Goal: Information Seeking & Learning: Learn about a topic

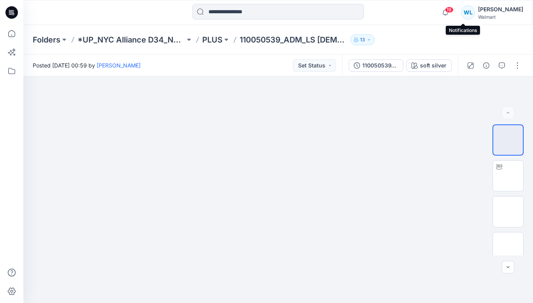
click at [453, 10] on span "19" at bounding box center [449, 10] width 9 height 6
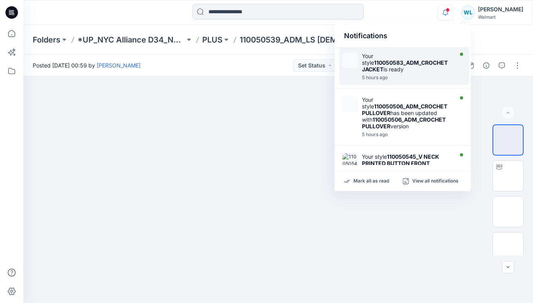
click at [406, 73] on div at bounding box center [407, 73] width 90 height 2
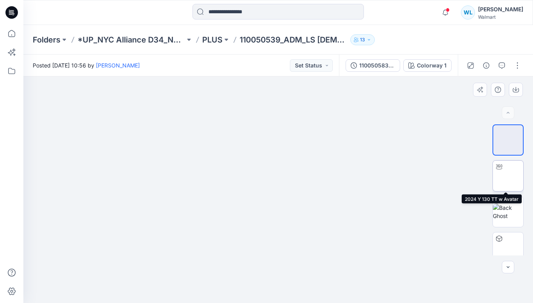
click at [508, 176] on img at bounding box center [508, 176] width 0 height 0
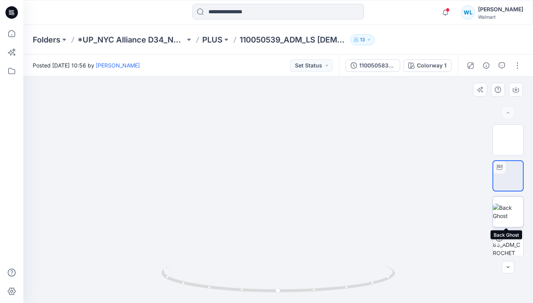
click at [505, 214] on img at bounding box center [508, 211] width 30 height 16
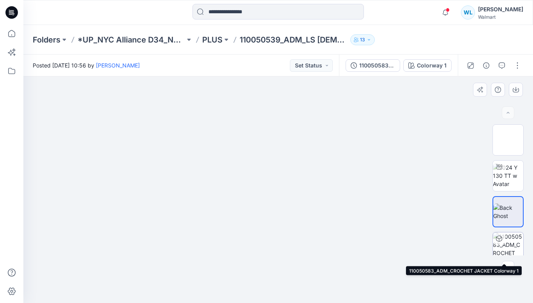
click at [506, 247] on img at bounding box center [508, 247] width 30 height 30
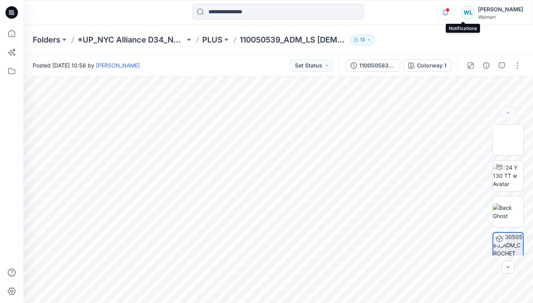
click at [453, 14] on icon "button" at bounding box center [445, 13] width 15 height 16
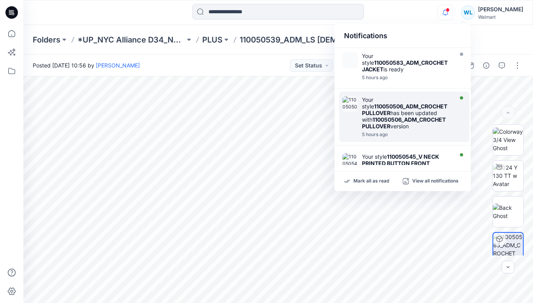
click at [400, 113] on div "Your style 110050506_ADM_CROCHET PULLOVER has been updated with 110050506_ADM_C…" at bounding box center [407, 112] width 90 height 33
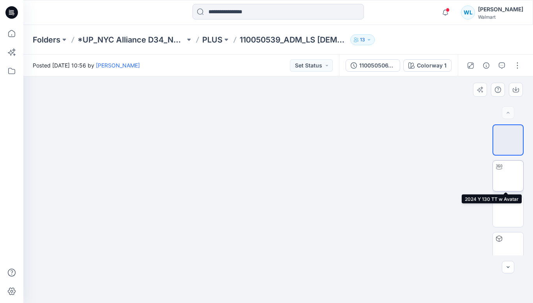
click at [508, 176] on img at bounding box center [508, 176] width 0 height 0
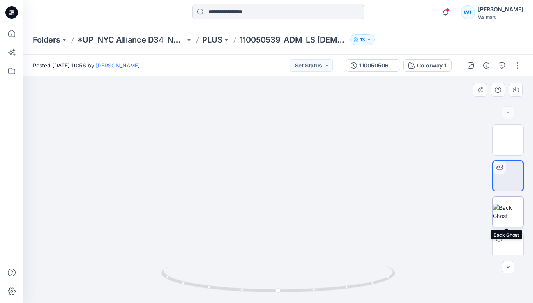
click at [505, 218] on img at bounding box center [508, 211] width 30 height 16
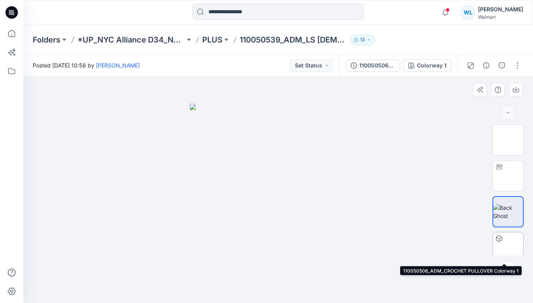
click at [508, 247] on img at bounding box center [508, 247] width 0 height 0
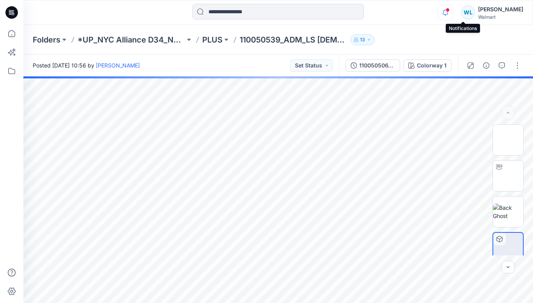
click at [453, 15] on icon "button" at bounding box center [445, 13] width 15 height 16
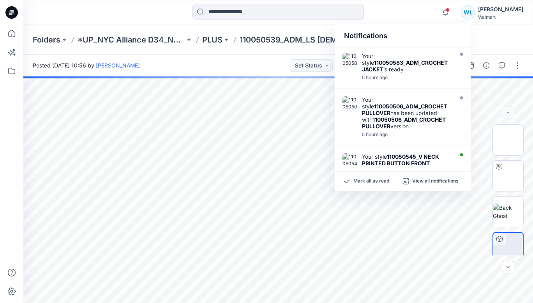
click at [412, 167] on div "Notifications Your style 110050583_ADM_CROCHET JACKET is ready 5 hours ago Your…" at bounding box center [403, 107] width 136 height 167
click at [395, 161] on strong "110050545_V NECK PRINTED BUTTON FRONT CARDIGAN" at bounding box center [400, 163] width 77 height 20
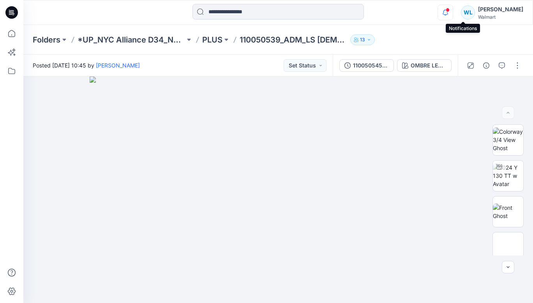
click at [453, 13] on icon "button" at bounding box center [445, 13] width 15 height 16
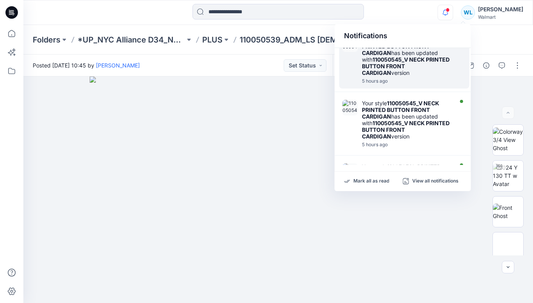
scroll to position [78, 0]
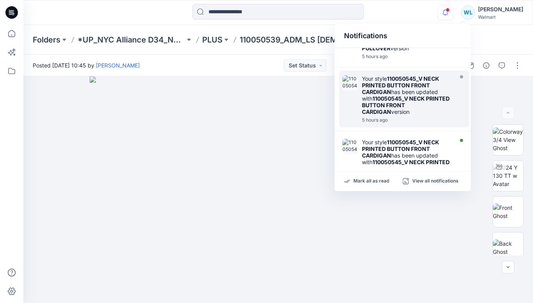
click at [410, 97] on strong "110050545_V NECK PRINTED BUTTON FRONT CARDIGAN" at bounding box center [406, 105] width 88 height 20
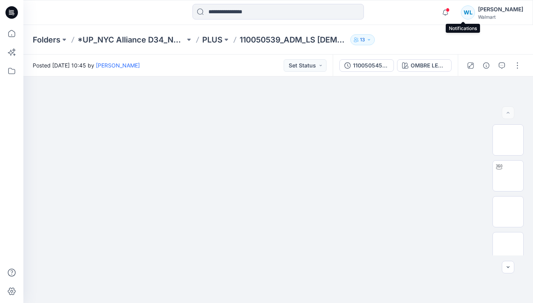
click at [450, 12] on span at bounding box center [448, 10] width 4 height 4
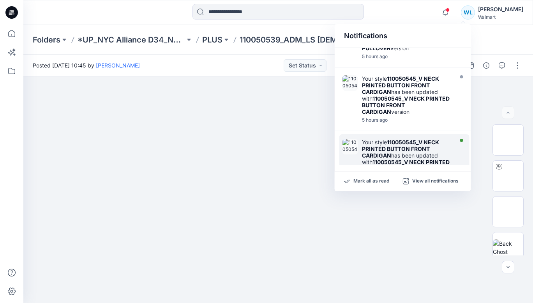
click at [385, 157] on strong "110050545_V NECK PRINTED BUTTON FRONT CARDIGAN" at bounding box center [400, 149] width 77 height 20
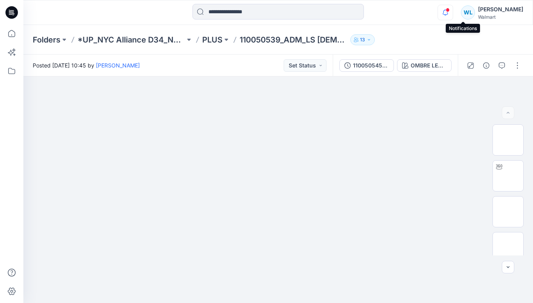
click at [453, 12] on icon "button" at bounding box center [445, 13] width 15 height 16
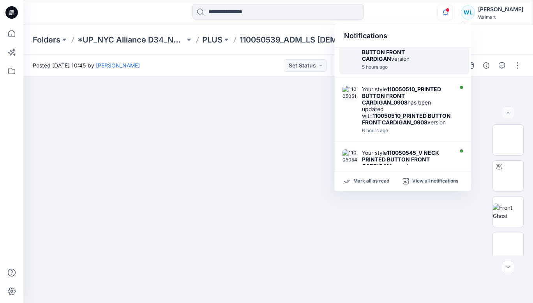
scroll to position [195, 0]
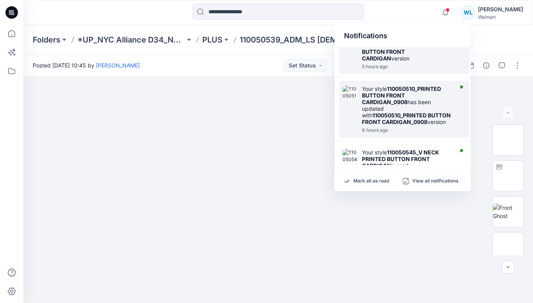
click at [410, 109] on div "Your style 110050510_PRINTED BUTTON FRONT CARDIGAN_0908 has been updated with 1…" at bounding box center [407, 105] width 90 height 40
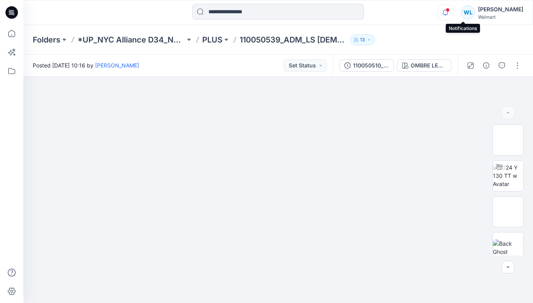
click at [453, 12] on icon "button" at bounding box center [445, 13] width 15 height 16
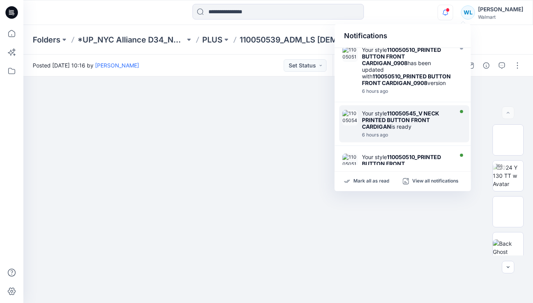
scroll to position [273, 0]
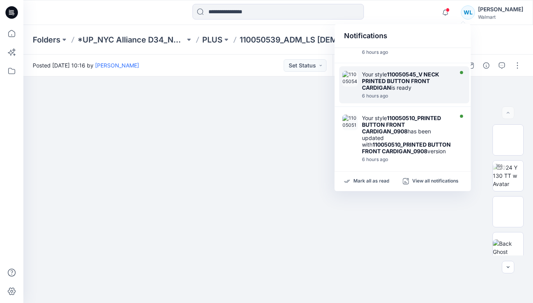
click at [398, 99] on div "Your style 110050545_V NECK PRINTED BUTTON FRONT CARDIGAN is ready 6 hours ago" at bounding box center [408, 85] width 93 height 28
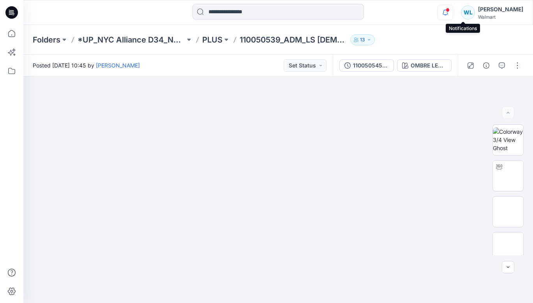
click at [453, 12] on icon "button" at bounding box center [445, 13] width 15 height 16
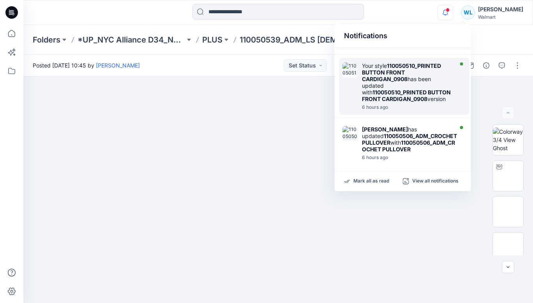
scroll to position [351, 0]
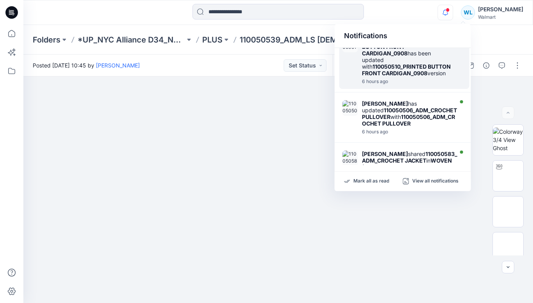
click at [396, 76] on strong "110050510_PRINTED BUTTON FRONT CARDIGAN_0908" at bounding box center [406, 69] width 89 height 13
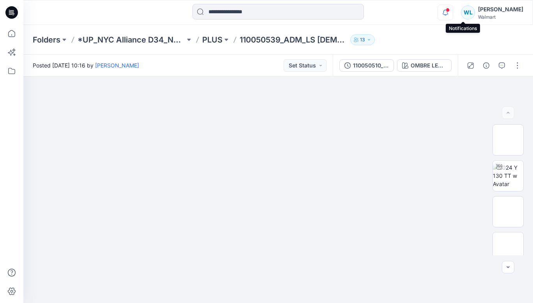
click at [453, 13] on icon "button" at bounding box center [445, 13] width 15 height 16
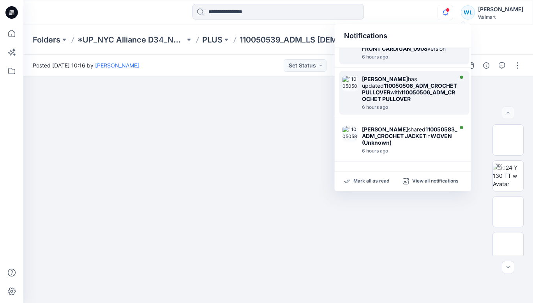
scroll to position [395, 0]
click at [390, 88] on div "Zhonglin Wang has updated 110050506_ADM_CROCHET PULLOVER with 110050506_ADM_CRO…" at bounding box center [410, 89] width 97 height 26
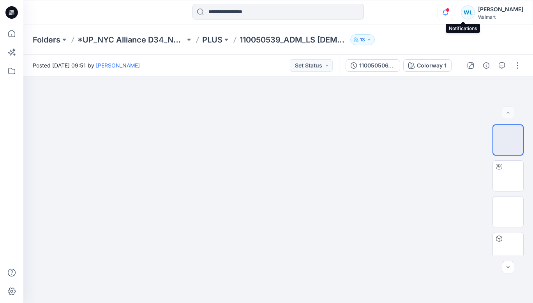
click at [448, 14] on icon "button" at bounding box center [445, 12] width 5 height 5
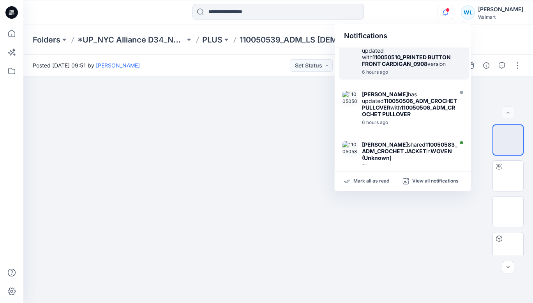
scroll to position [395, 0]
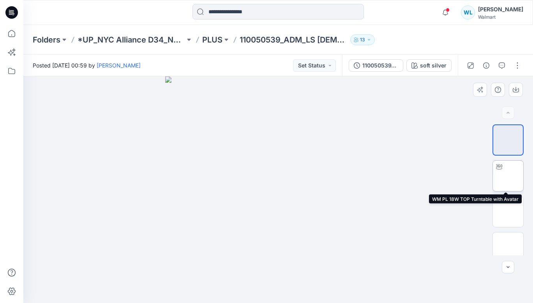
click at [508, 176] on img at bounding box center [508, 176] width 0 height 0
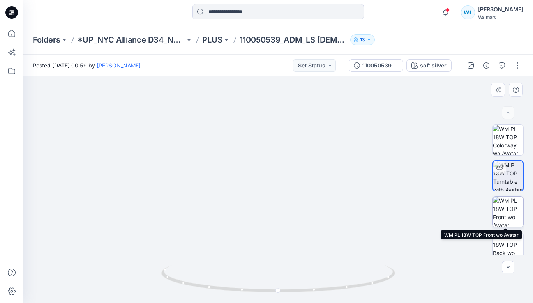
click at [510, 210] on img at bounding box center [508, 211] width 30 height 30
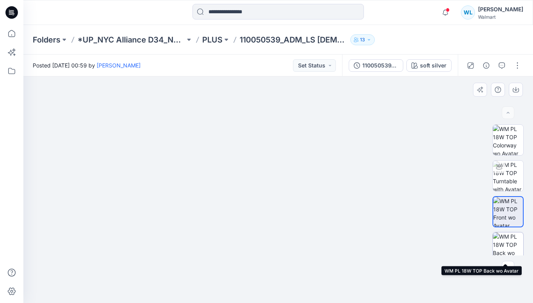
click at [507, 242] on img at bounding box center [508, 247] width 30 height 30
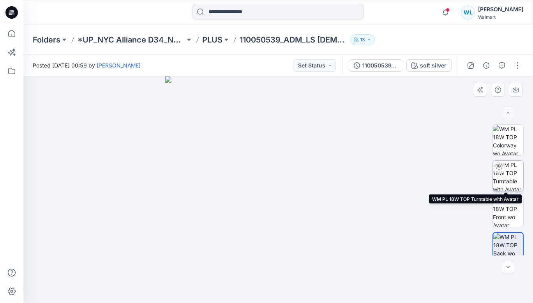
click at [510, 171] on img at bounding box center [508, 175] width 30 height 30
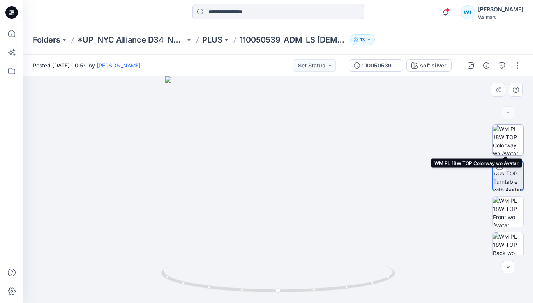
click at [513, 134] on img at bounding box center [508, 140] width 30 height 30
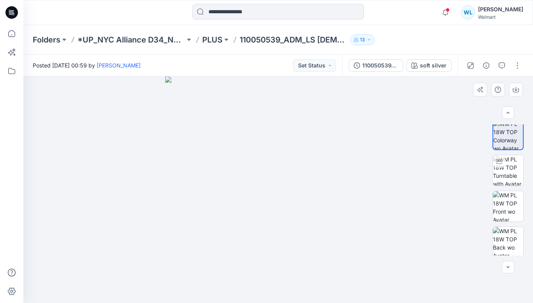
scroll to position [8, 0]
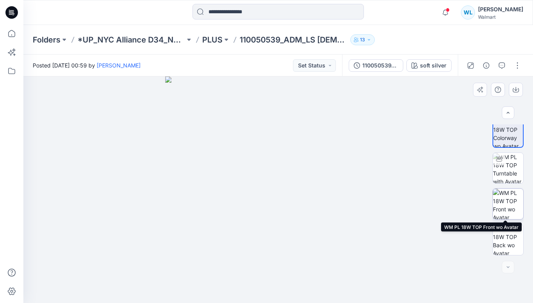
click at [510, 205] on img at bounding box center [508, 204] width 30 height 30
